Goal: Find specific page/section: Find specific page/section

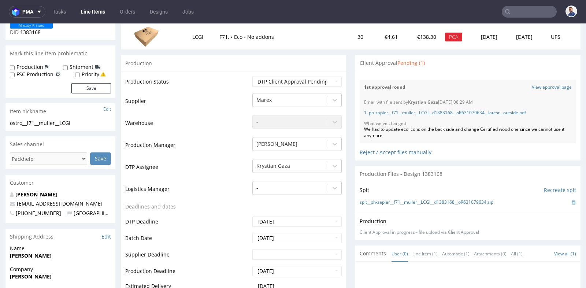
scroll to position [9, 0]
click at [533, 10] on input "text" at bounding box center [529, 12] width 55 height 12
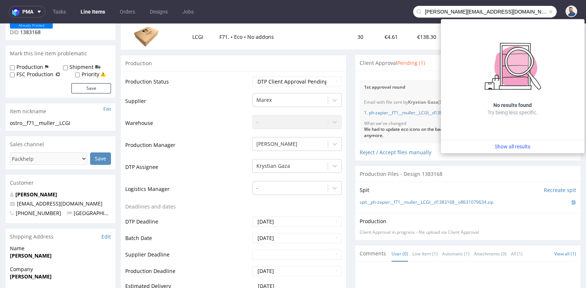
drag, startPoint x: 460, startPoint y: 11, endPoint x: 410, endPoint y: 12, distance: 50.9
click at [413, 12] on div "[PERSON_NAME][EMAIL_ADDRESS][DOMAIN_NAME]" at bounding box center [485, 12] width 144 height 12
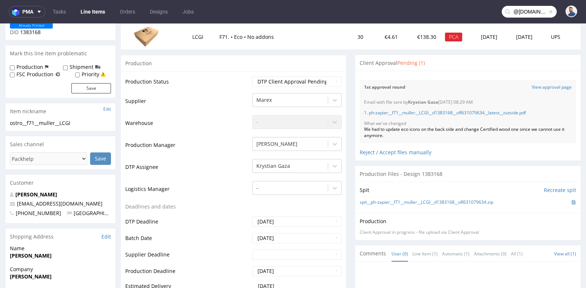
type input "@[DOMAIN_NAME]"
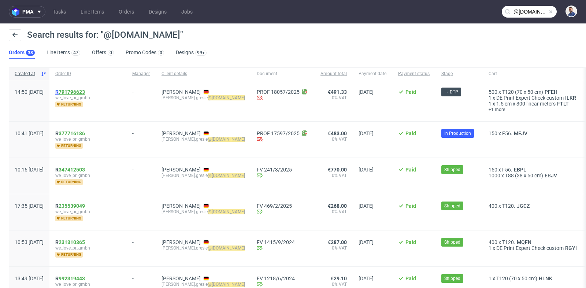
click at [85, 92] on link "791796623" at bounding box center [72, 92] width 26 height 6
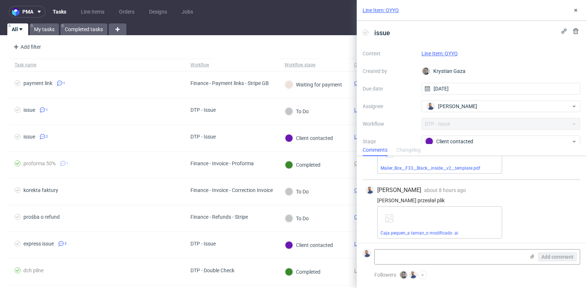
scroll to position [41, 0]
click at [579, 221] on div "Michał Rachański about 8 hours ago 28th Aug 2025, 07:32 Klient przesłał plik Ca…" at bounding box center [472, 211] width 218 height 64
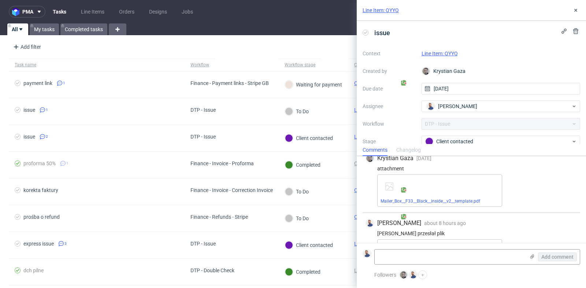
scroll to position [0, 0]
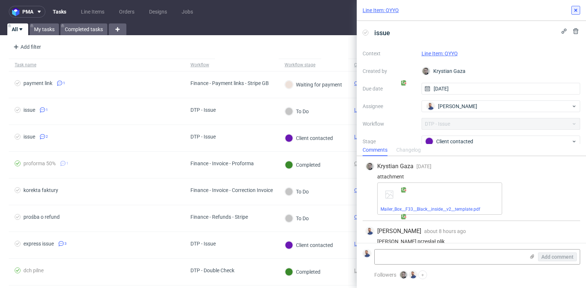
click at [576, 11] on use at bounding box center [575, 10] width 3 height 3
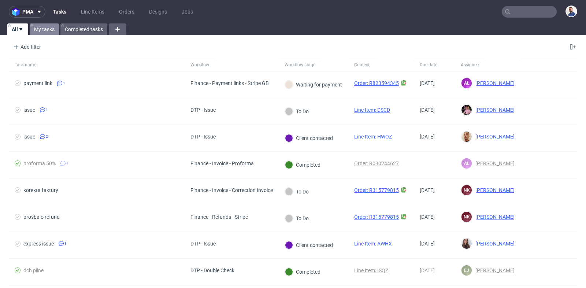
click at [48, 27] on link "My tasks" at bounding box center [44, 29] width 29 height 12
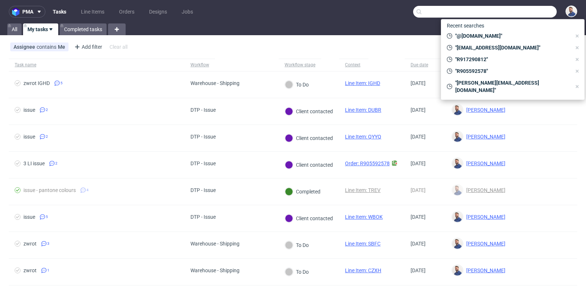
click at [527, 11] on input "text" at bounding box center [485, 12] width 144 height 12
paste input "[PERSON_NAME][EMAIL_ADDRESS][DOMAIN_NAME]"
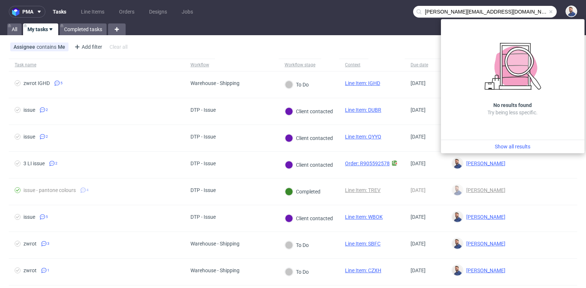
drag, startPoint x: 462, startPoint y: 11, endPoint x: 403, endPoint y: 11, distance: 58.6
click at [403, 11] on nav "pma Tasks Line Items Orders Designs Jobs pauline.mohrbutter@welovepr.de" at bounding box center [293, 11] width 586 height 23
type input "@[DOMAIN_NAME]"
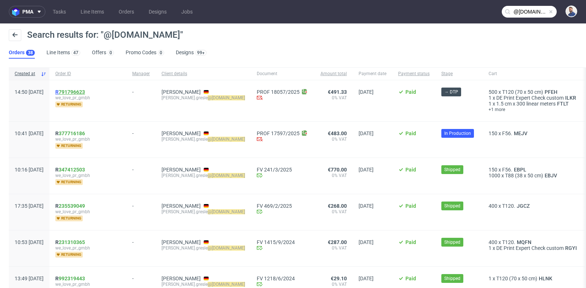
click at [85, 92] on link "791796623" at bounding box center [72, 92] width 26 height 6
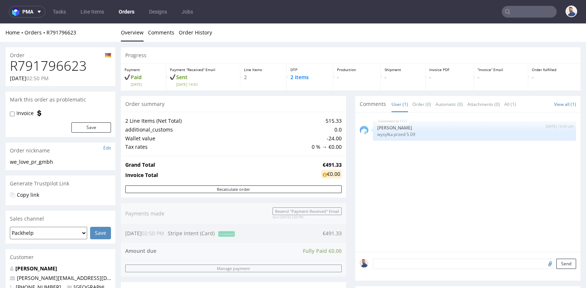
click at [348, 165] on div "Progress Payment Paid Tue 26 Aug Payment “Received” Email Sent Tue 26 Aug 14:50…" at bounding box center [351, 283] width 460 height 472
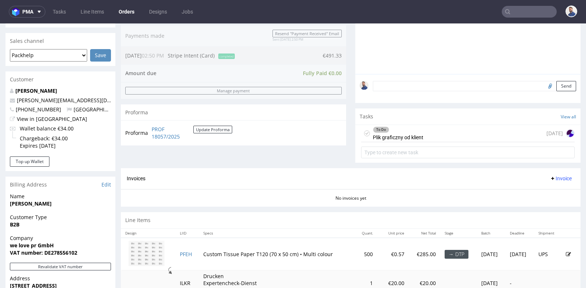
scroll to position [179, 0]
